Goal: Find specific page/section: Find specific page/section

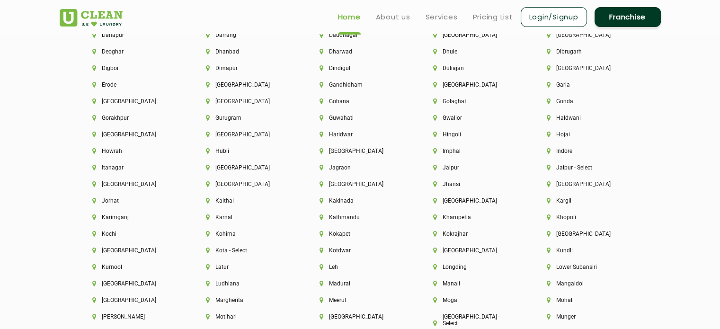
scroll to position [2224, 0]
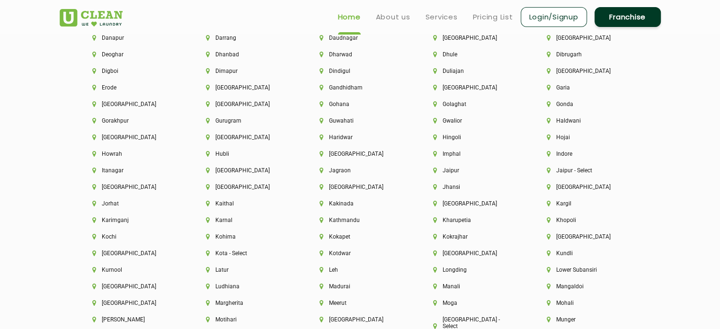
click at [8, 126] on section "Cities We Deliver to [GEOGRAPHIC_DATA] [GEOGRAPHIC_DATA] [GEOGRAPHIC_DATA] [GEO…" at bounding box center [360, 203] width 720 height 789
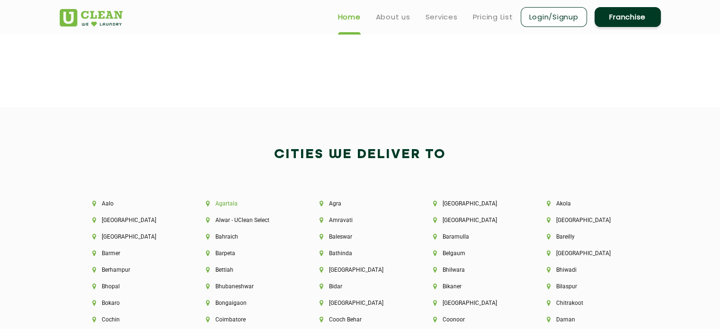
scroll to position [1927, 0]
click at [337, 203] on li "Agra" at bounding box center [359, 202] width 81 height 7
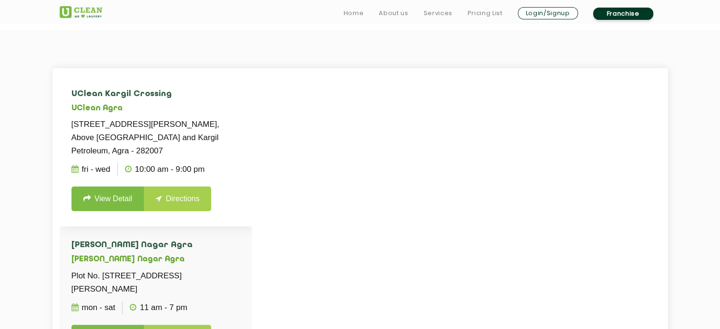
scroll to position [236, 0]
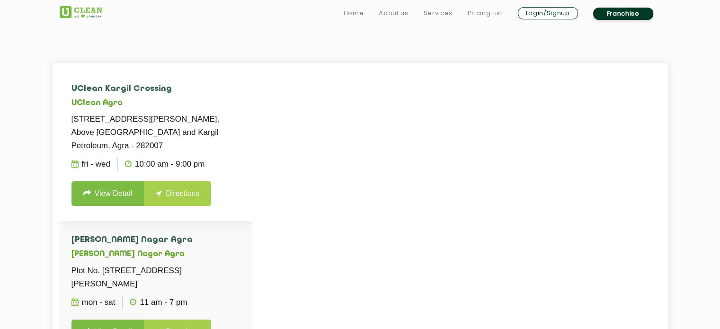
click at [99, 107] on h5 "UClean Agra" at bounding box center [155, 103] width 168 height 9
click at [88, 79] on li "UClean Kargil Crossing UClean [STREET_ADDRESS][GEOGRAPHIC_DATA][PERSON_NAME], A…" at bounding box center [156, 145] width 192 height 151
click at [106, 215] on li "UClean Kargil Crossing UClean [STREET_ADDRESS][GEOGRAPHIC_DATA][PERSON_NAME], A…" at bounding box center [156, 145] width 192 height 151
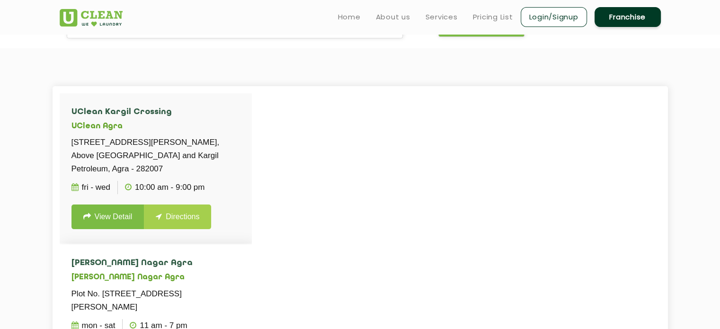
scroll to position [212, 0]
